Goal: Complete application form

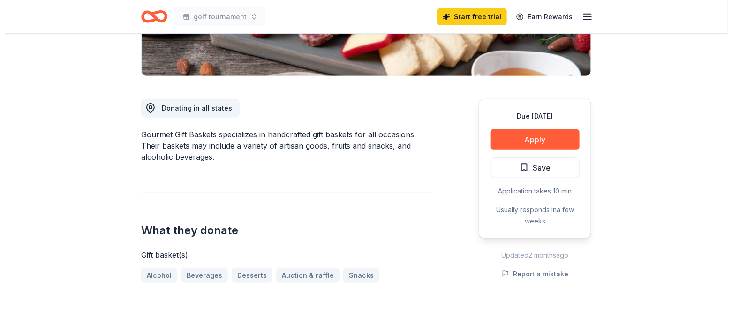
scroll to position [210, 0]
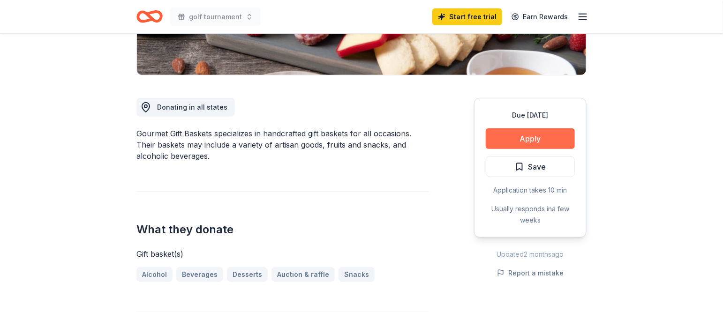
click at [545, 140] on button "Apply" at bounding box center [530, 138] width 89 height 21
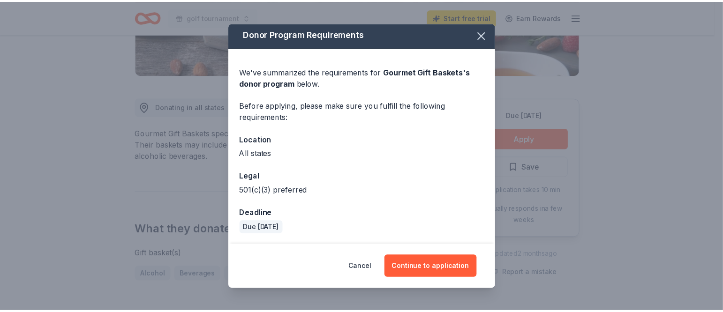
scroll to position [2, 0]
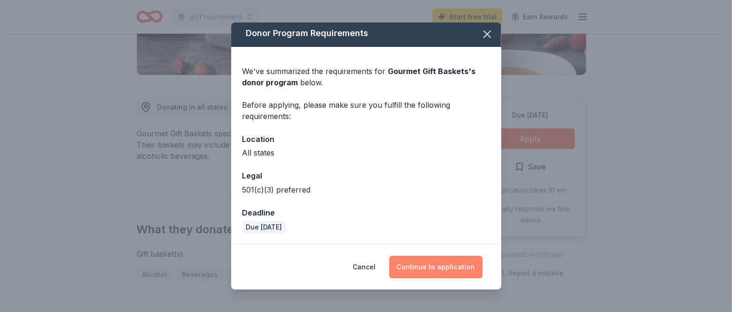
click at [426, 270] on button "Continue to application" at bounding box center [435, 267] width 93 height 22
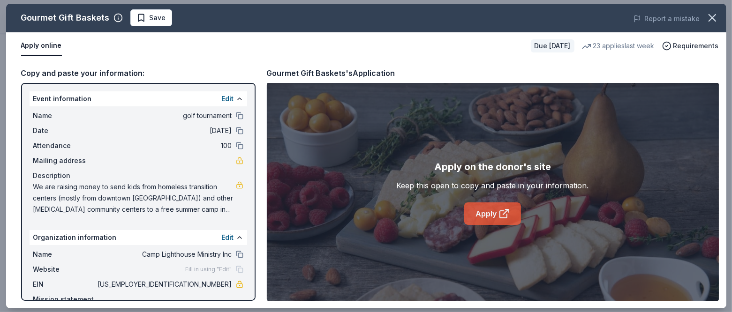
click at [502, 216] on icon at bounding box center [503, 213] width 11 height 11
click at [713, 22] on icon "button" at bounding box center [711, 17] width 13 height 13
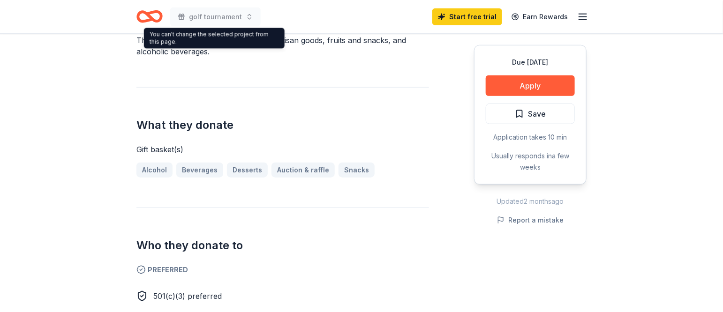
scroll to position [0, 0]
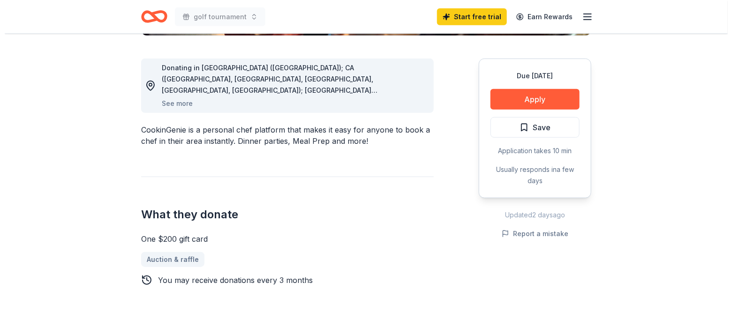
scroll to position [232, 0]
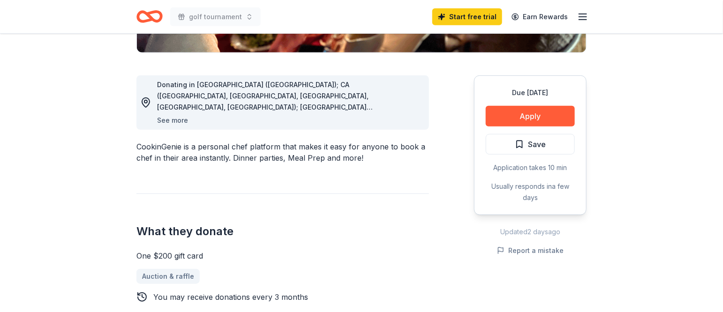
click at [180, 119] on button "See more" at bounding box center [172, 120] width 31 height 11
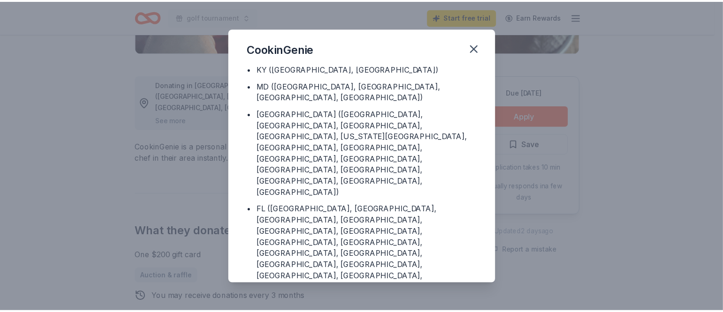
scroll to position [0, 0]
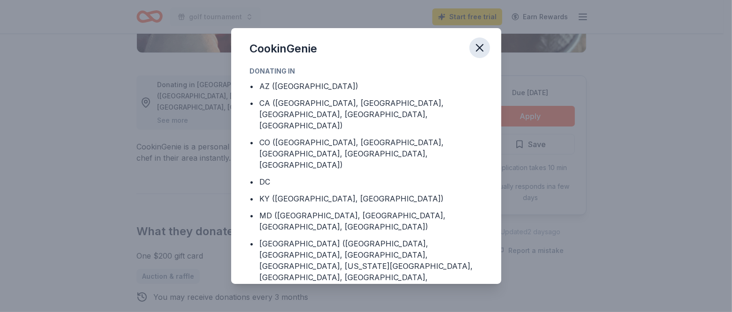
click at [478, 48] on icon "button" at bounding box center [479, 47] width 13 height 13
